Goal: Information Seeking & Learning: Learn about a topic

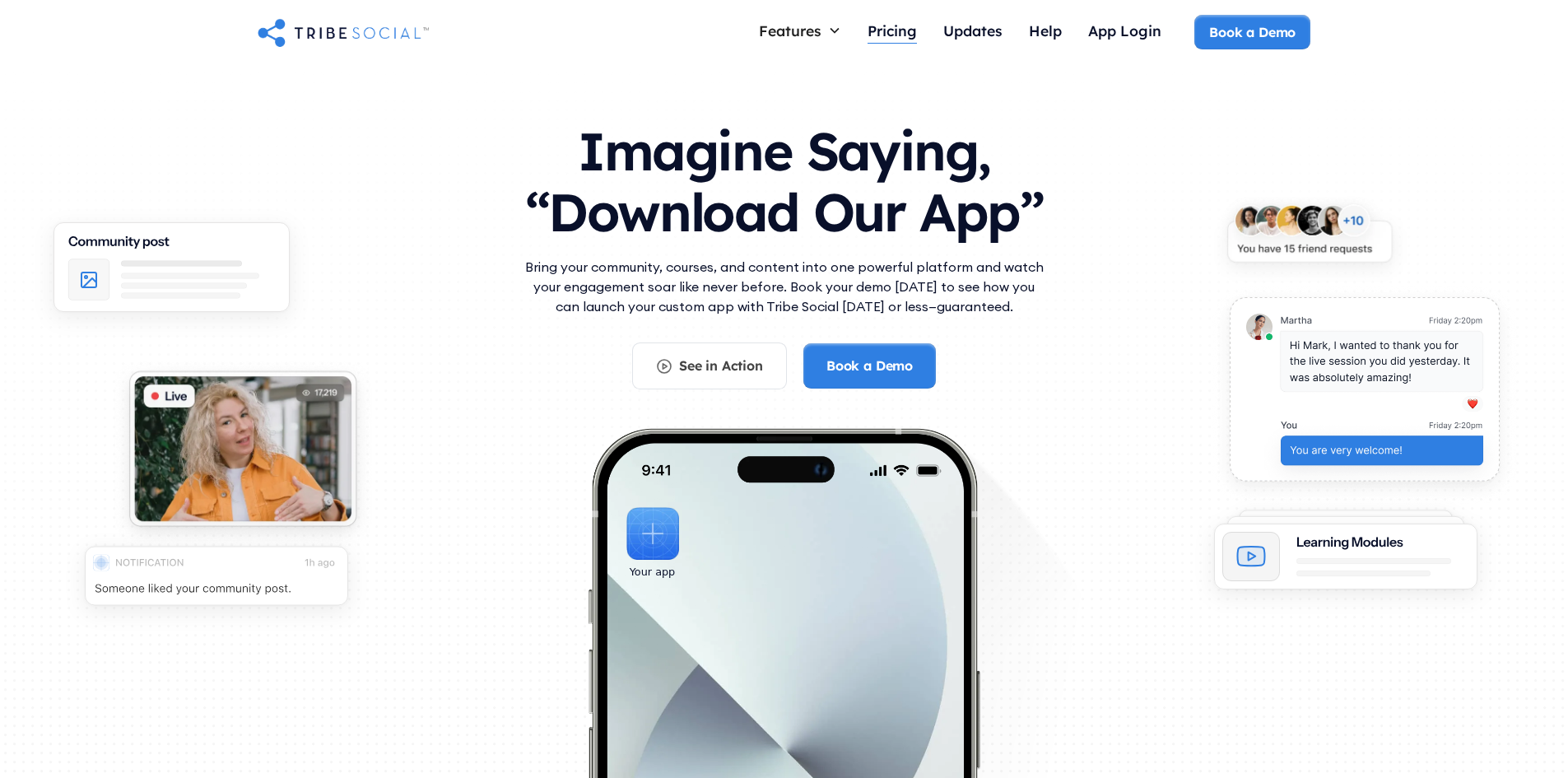
click at [876, 29] on div "Pricing" at bounding box center [892, 31] width 49 height 19
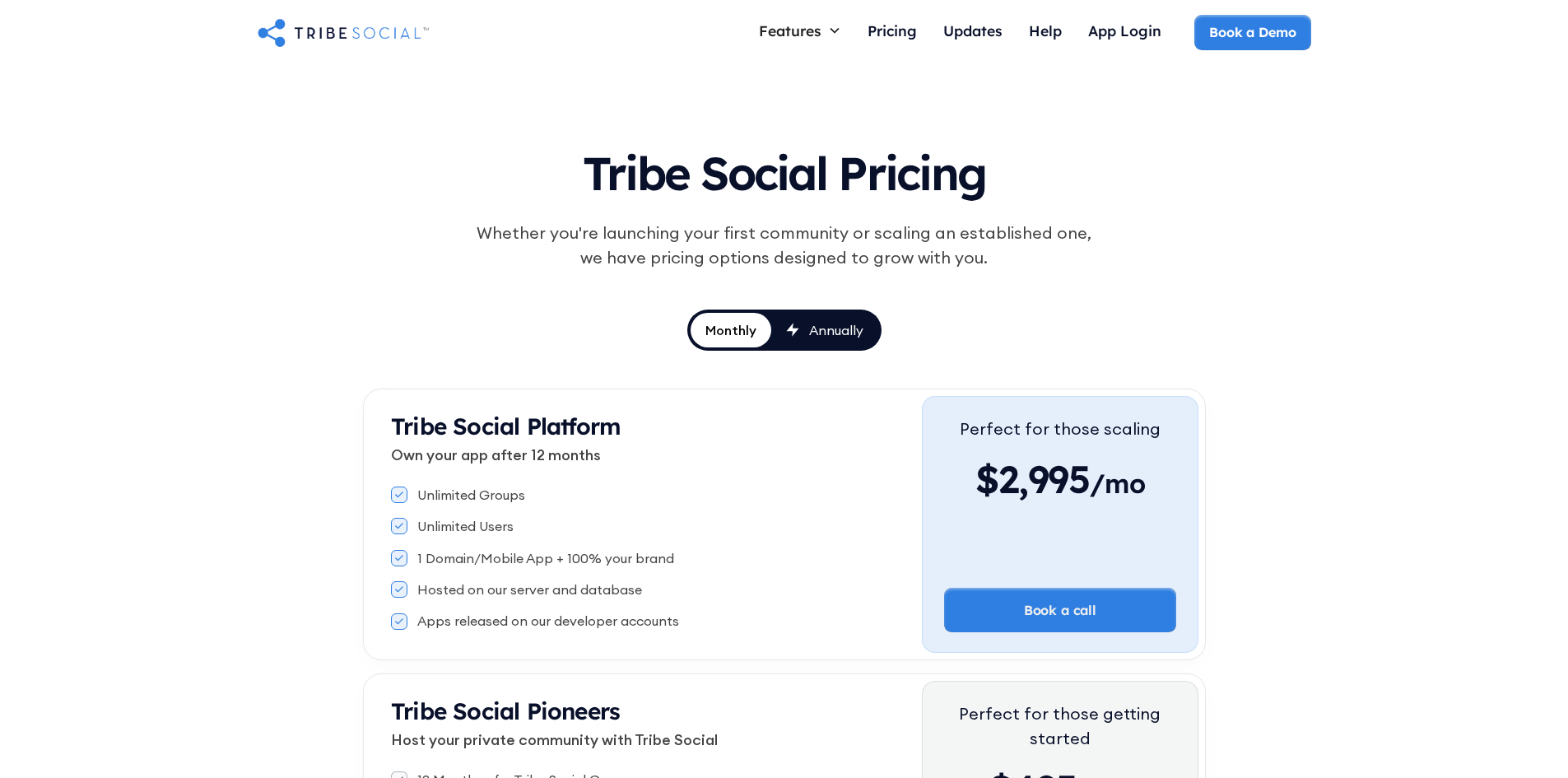
click at [827, 344] on link "Annually" at bounding box center [824, 330] width 107 height 34
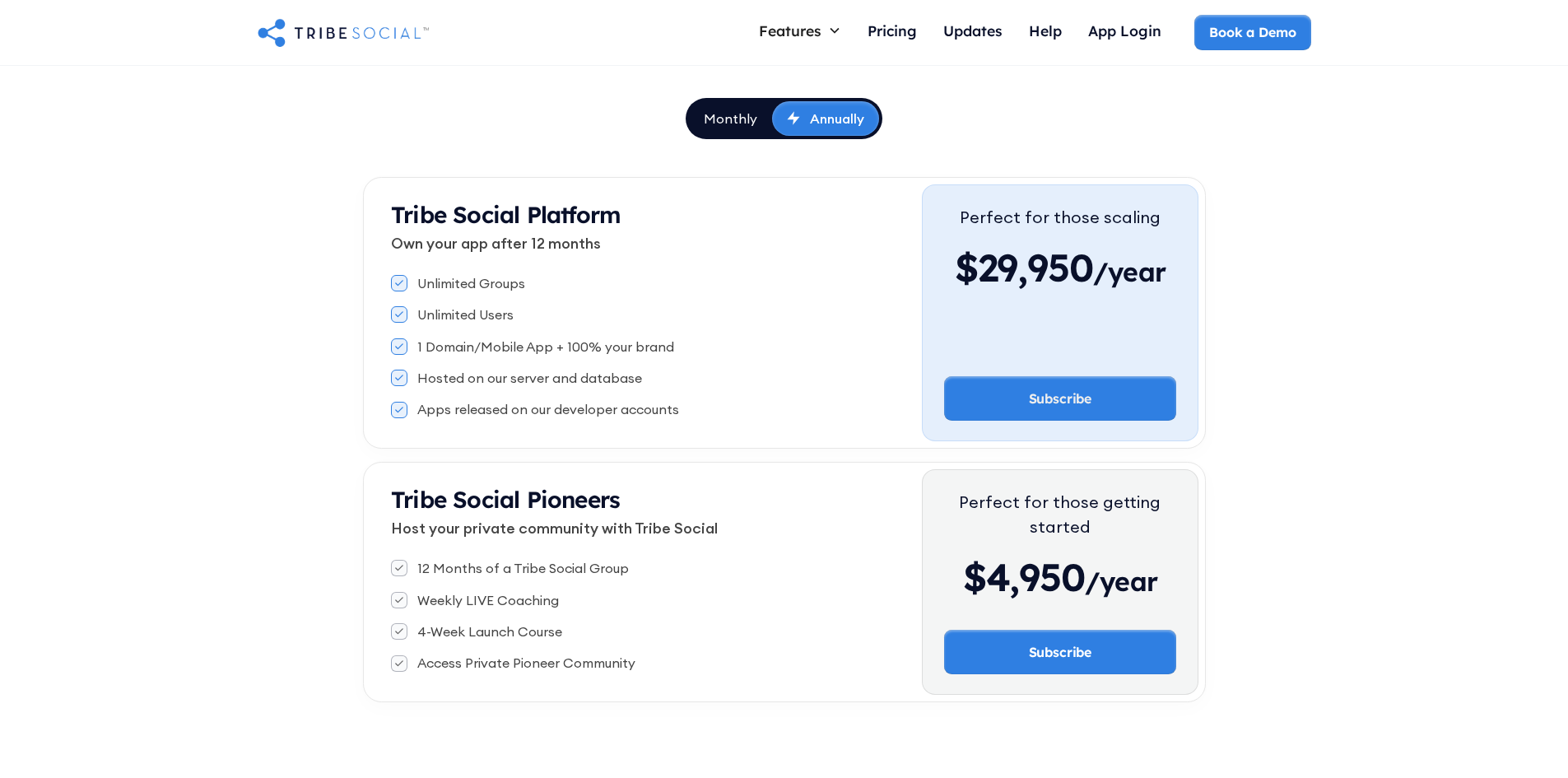
scroll to position [203, 0]
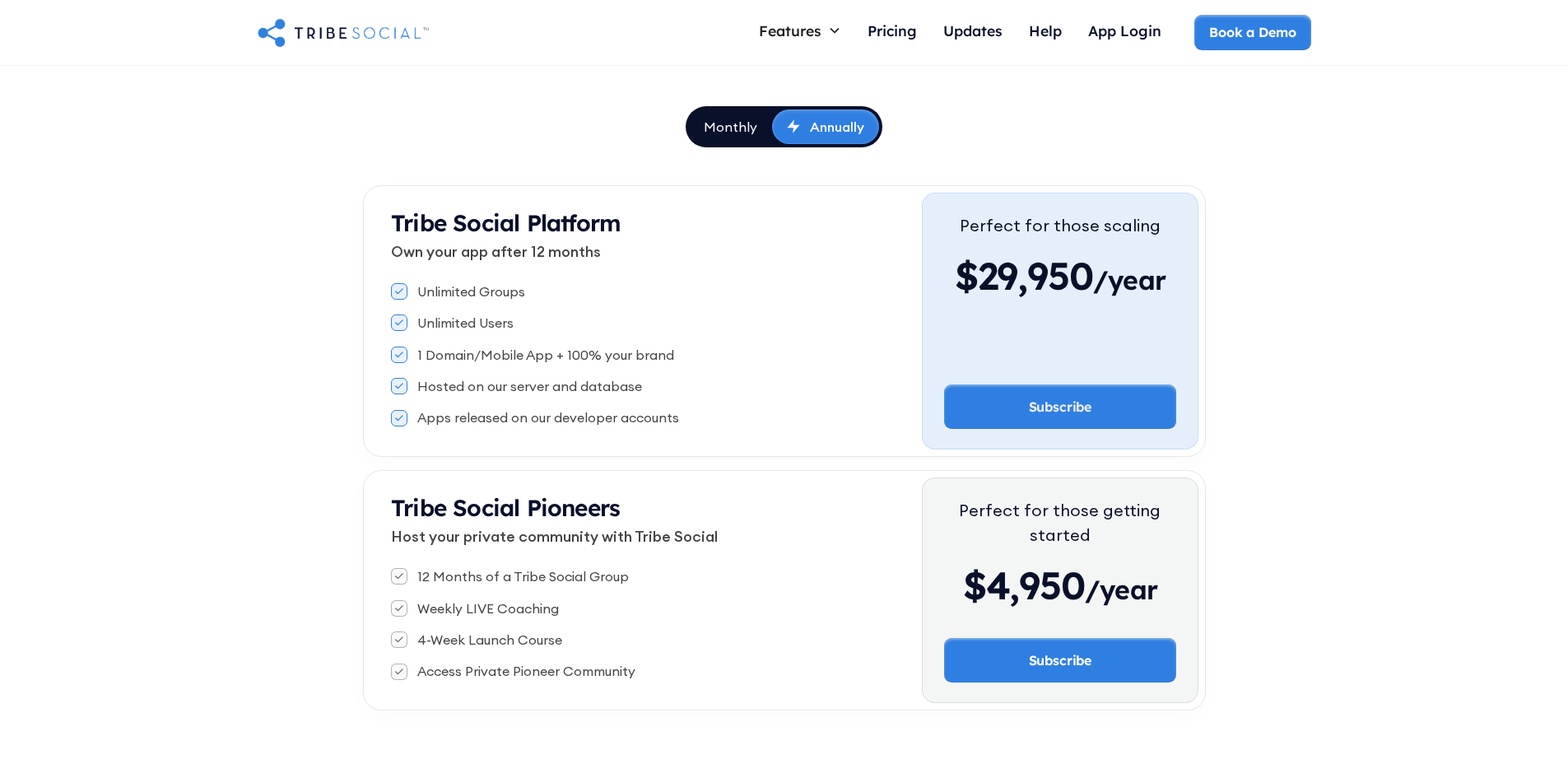
click at [736, 135] on div "Monthly" at bounding box center [731, 127] width 54 height 19
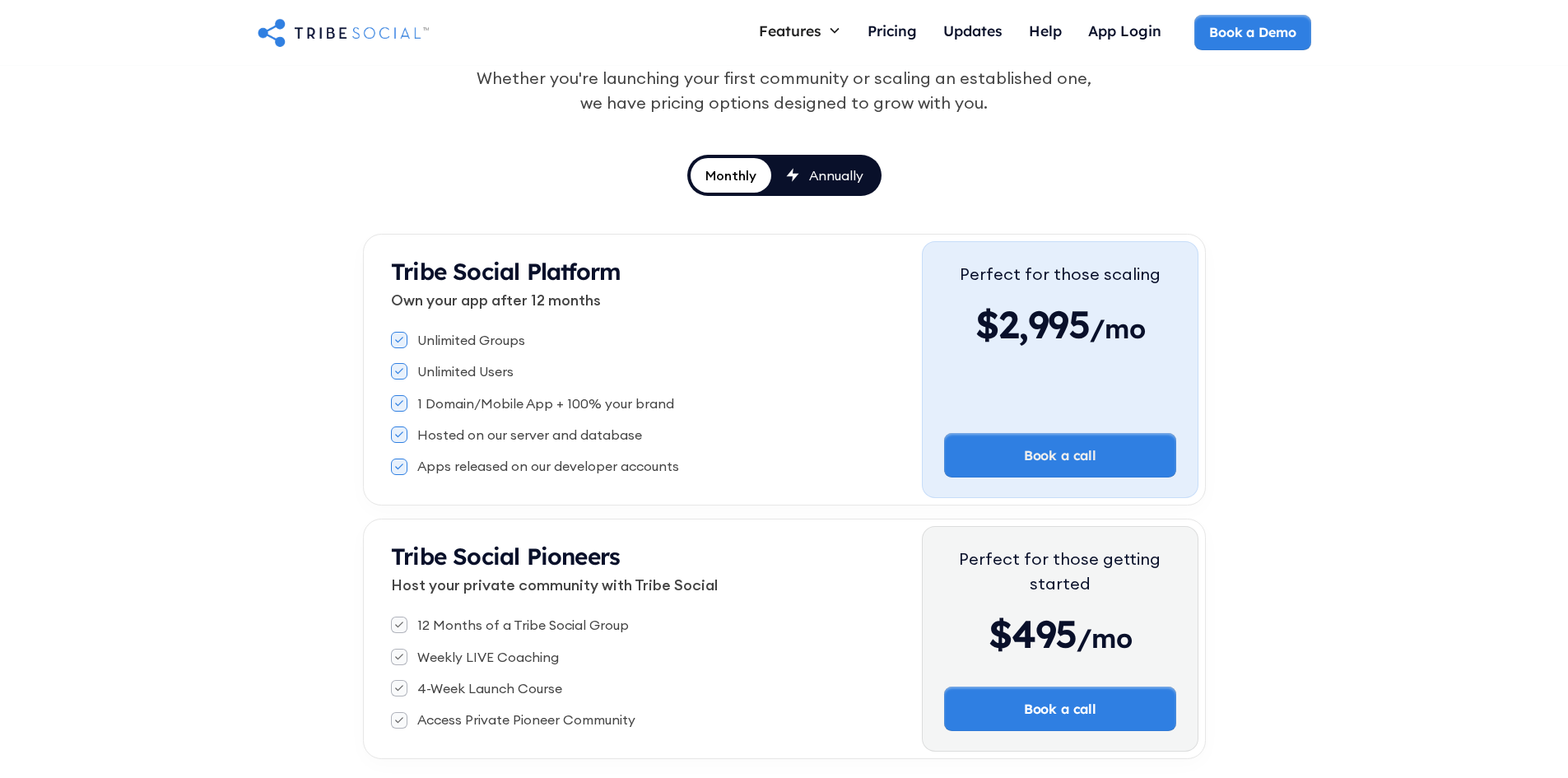
scroll to position [0, 0]
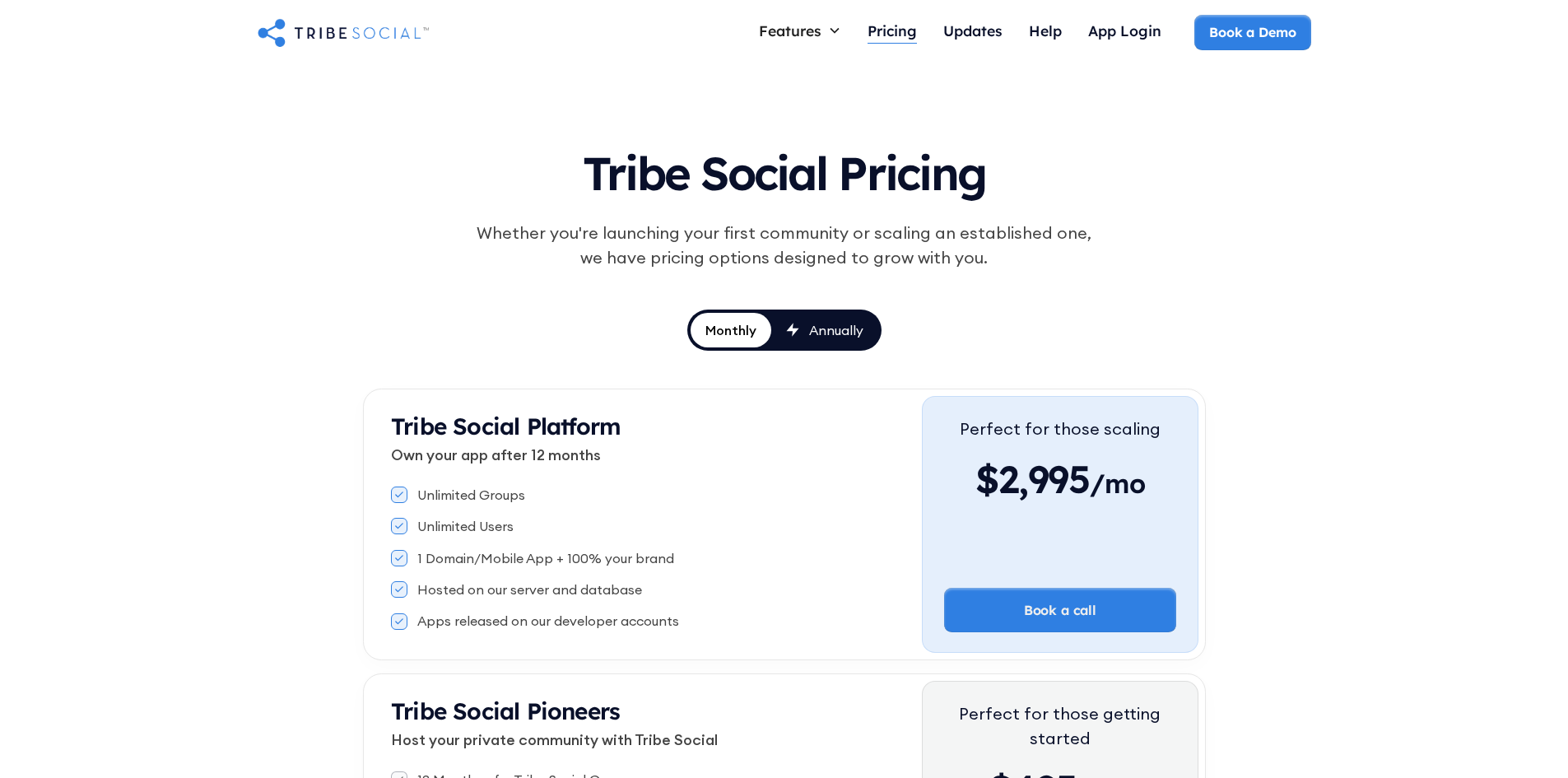
click at [912, 37] on div "Pricing" at bounding box center [892, 31] width 49 height 19
click at [978, 30] on div "Updates" at bounding box center [973, 31] width 59 height 19
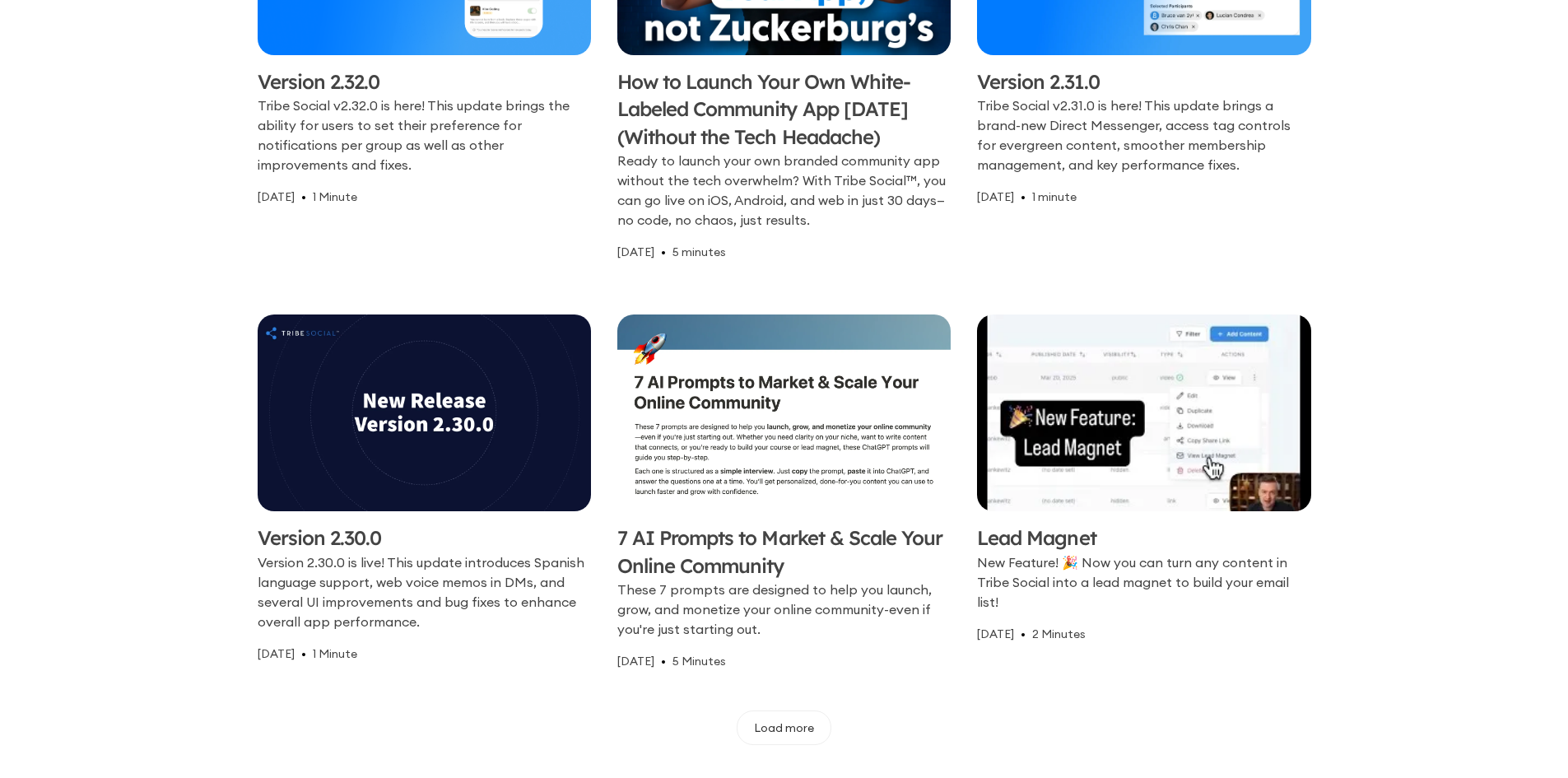
scroll to position [814, 0]
